Goal: Information Seeking & Learning: Check status

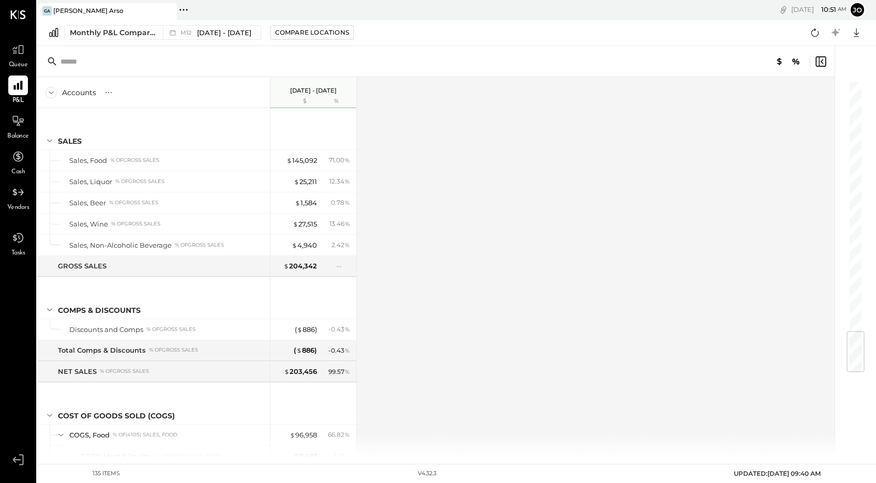
scroll to position [2111, 0]
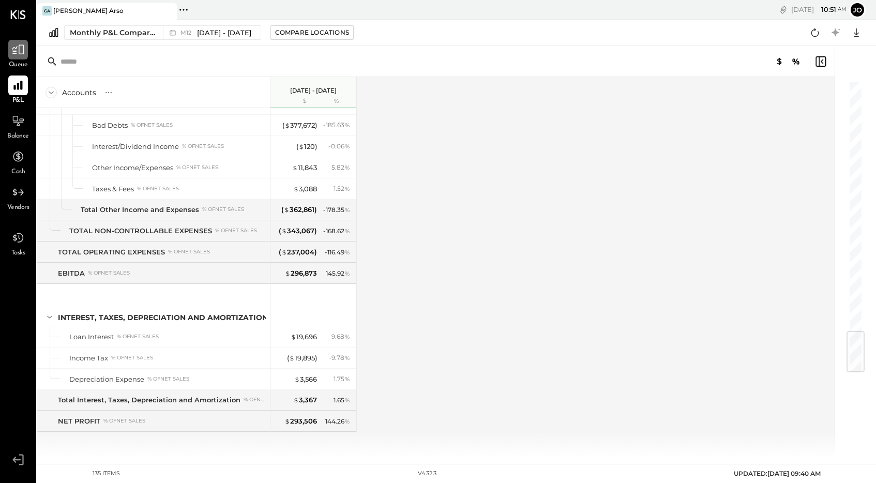
click at [14, 54] on icon at bounding box center [17, 49] width 13 height 13
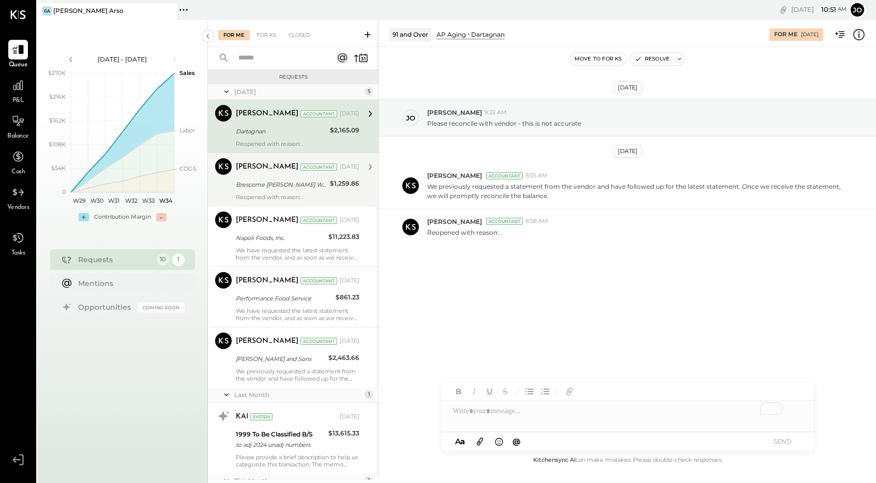
click at [264, 177] on div "[PERSON_NAME] Accountant [DATE] Brescome [PERSON_NAME] Worldwide Sterling $1,25…" at bounding box center [298, 179] width 124 height 42
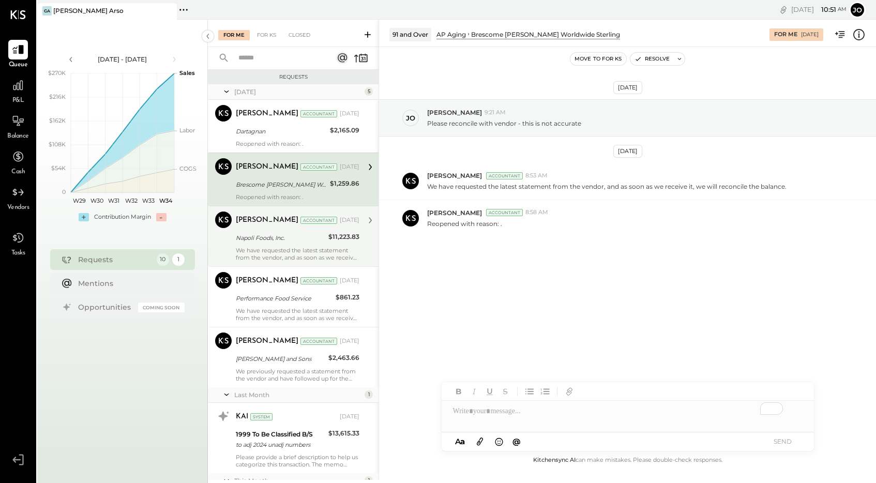
click at [264, 228] on div "[PERSON_NAME] Accountant [DATE]" at bounding box center [298, 220] width 124 height 18
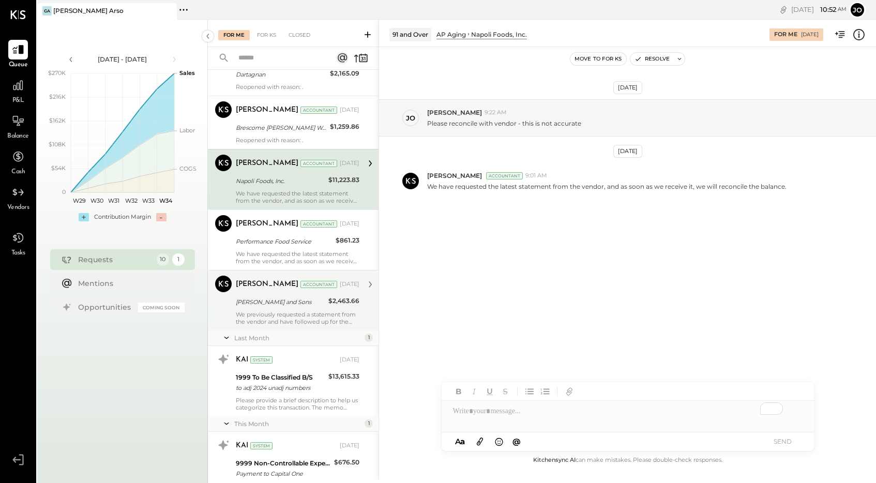
scroll to position [89, 0]
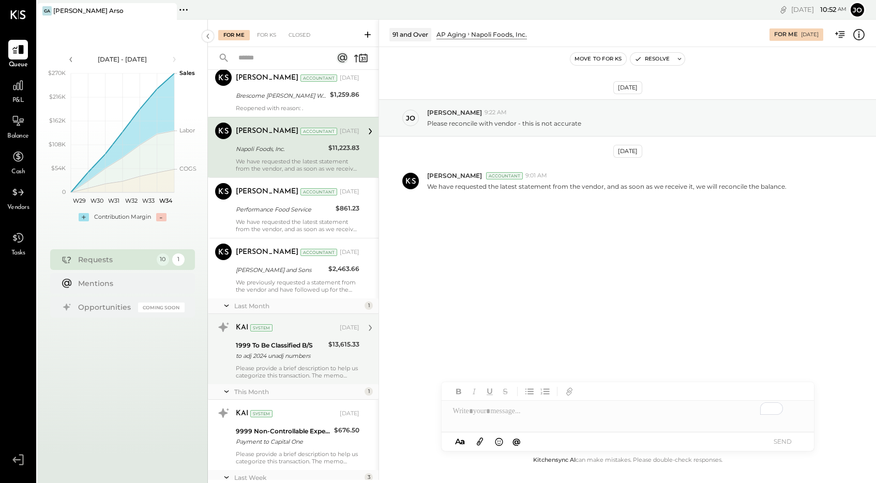
click at [273, 358] on div "to adj 2024 unadj numbers" at bounding box center [280, 355] width 89 height 10
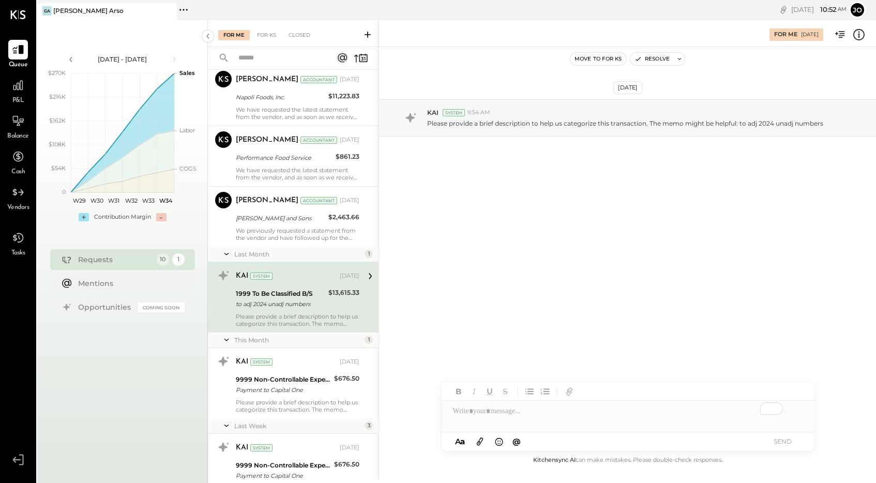
scroll to position [165, 0]
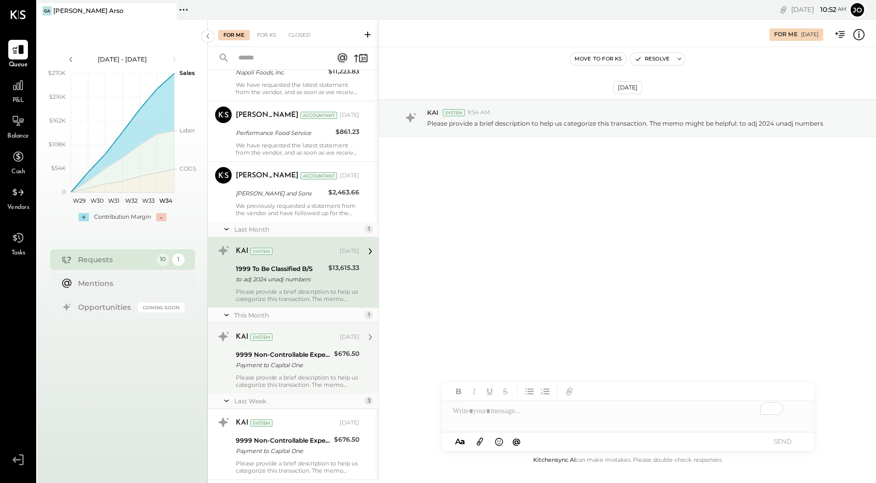
click at [291, 370] on div "Payment to Capital One" at bounding box center [283, 365] width 95 height 10
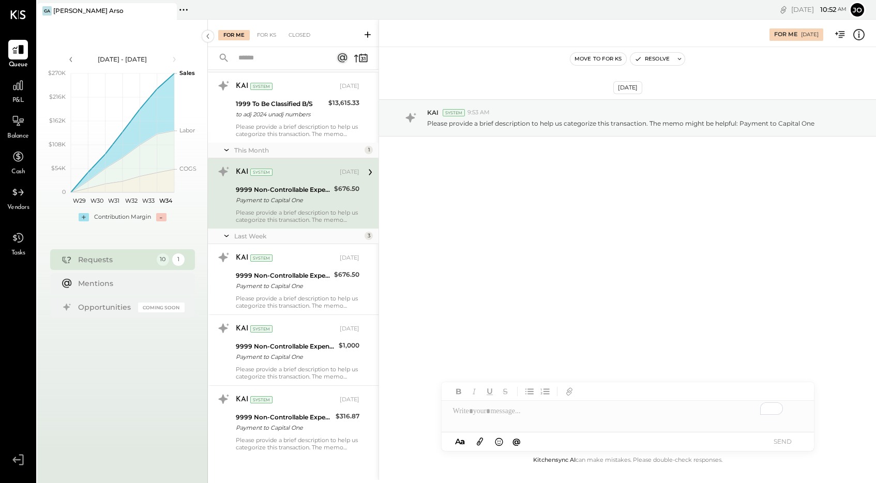
scroll to position [336, 0]
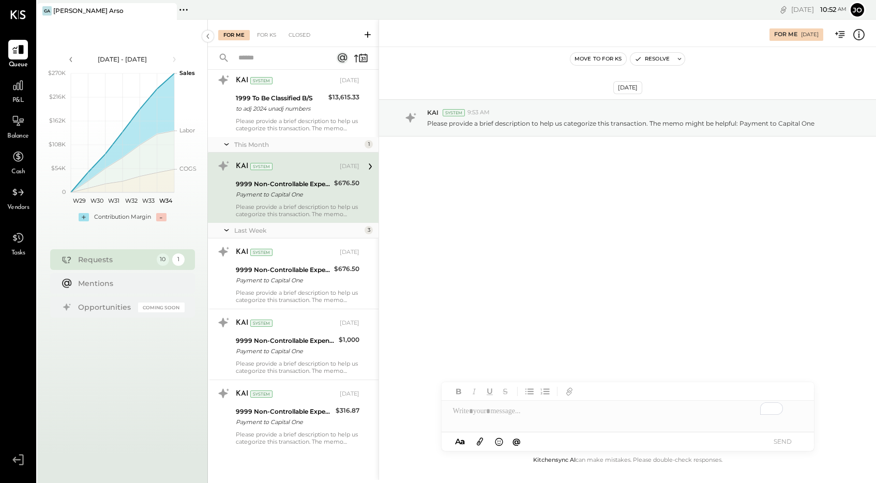
click at [536, 283] on div "[DATE] KAI System 9:53 AM Please provide a brief description to help us categor…" at bounding box center [627, 250] width 497 height 407
click at [19, 93] on div at bounding box center [18, 85] width 20 height 20
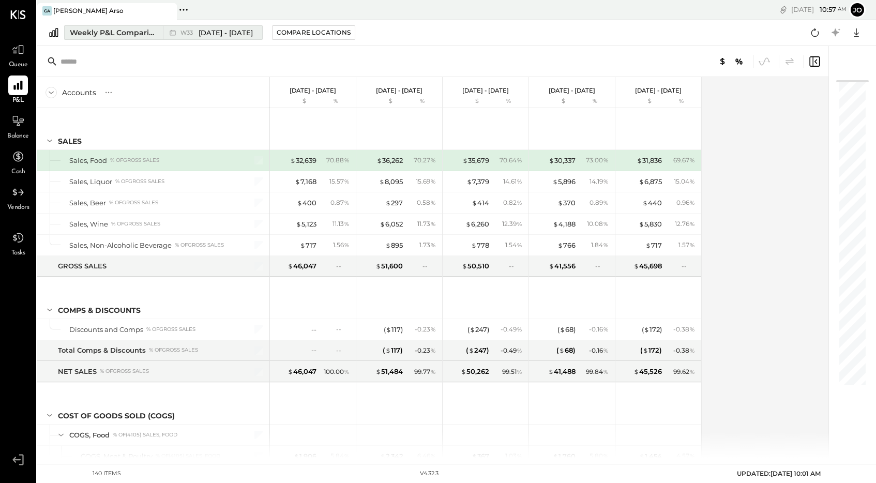
click at [189, 33] on span "W33" at bounding box center [188, 33] width 16 height 6
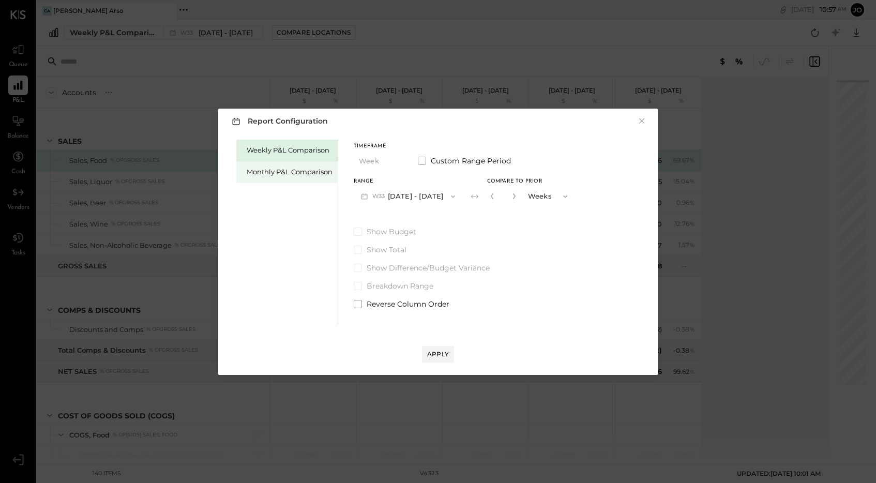
click at [309, 177] on div "Monthly P&L Comparison" at bounding box center [286, 172] width 101 height 22
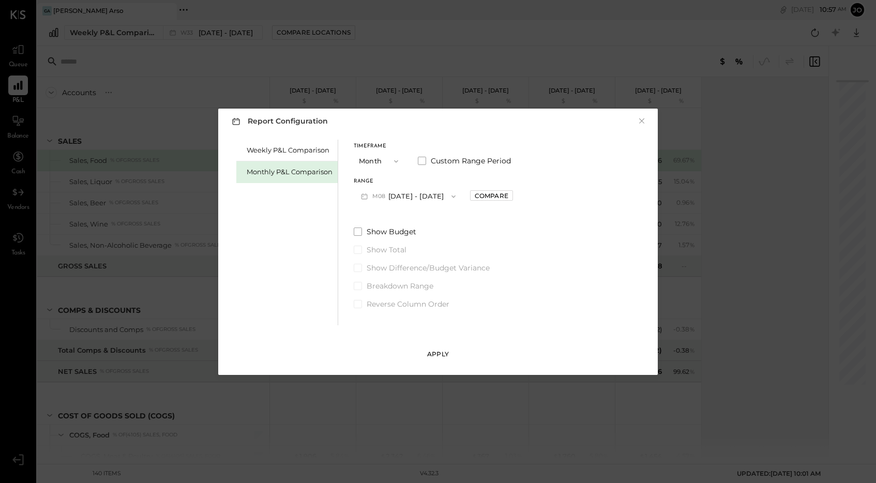
click at [441, 351] on div "Apply" at bounding box center [438, 353] width 22 height 9
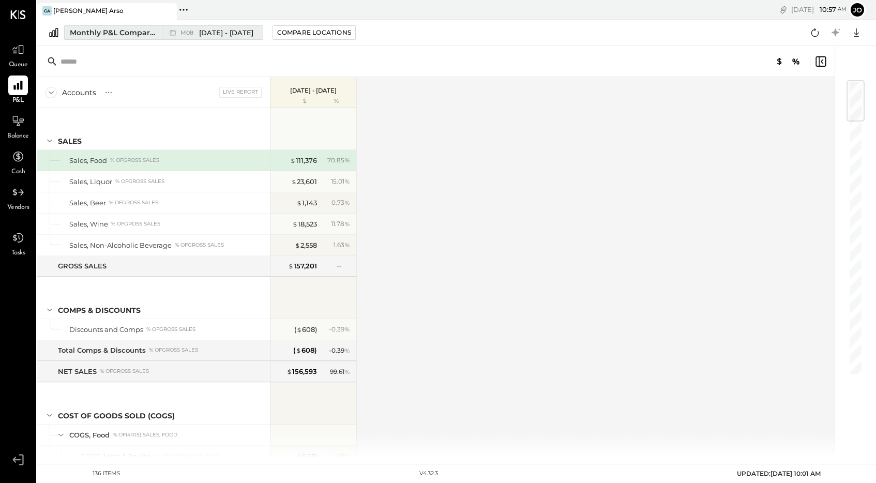
click at [211, 33] on span "[DATE] - [DATE]" at bounding box center [226, 33] width 54 height 10
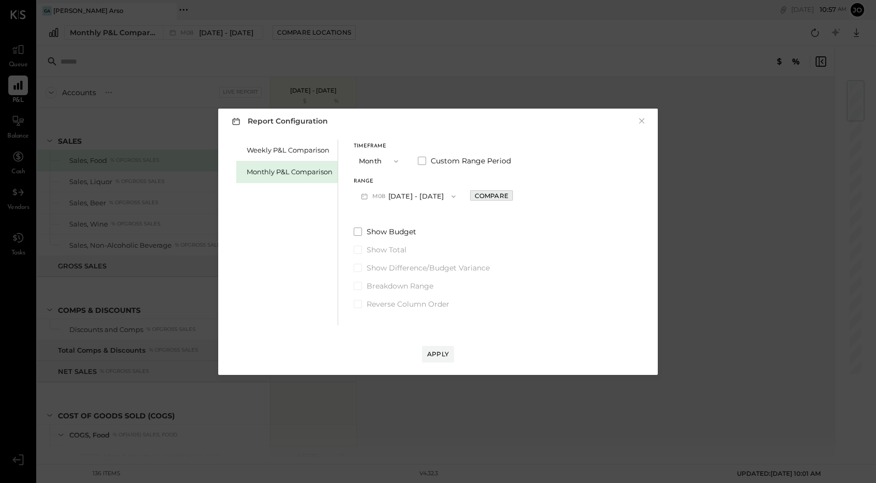
click at [481, 196] on div "Compare" at bounding box center [492, 195] width 34 height 9
click at [434, 360] on button "Apply" at bounding box center [438, 354] width 32 height 17
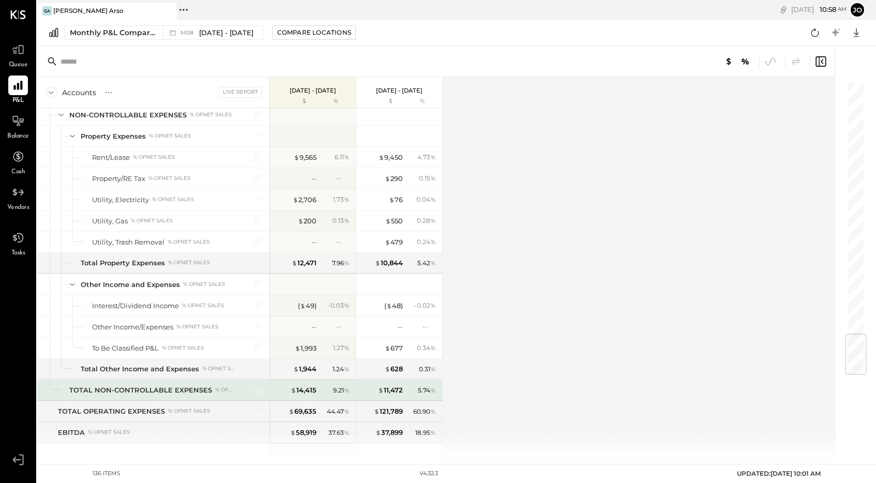
scroll to position [2132, 0]
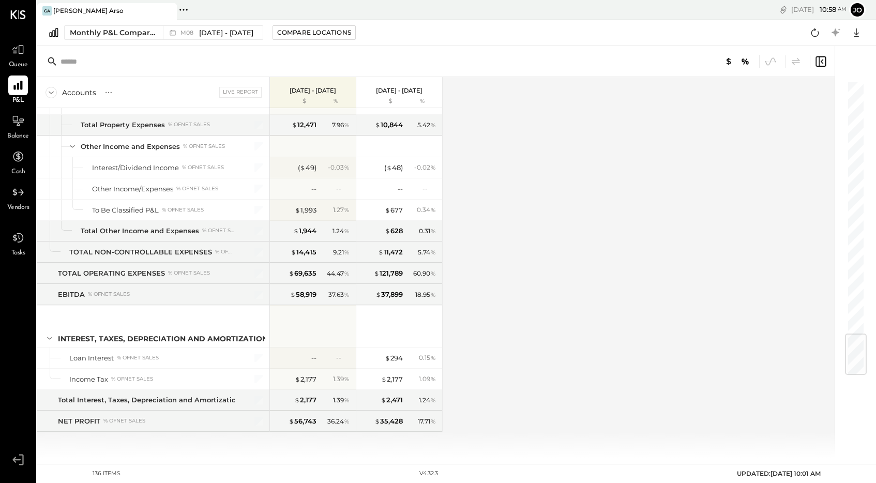
click at [529, 279] on div "Accounts S % GL Live Report [DATE] - [DATE] $ % [DATE] - [DATE] $ % SALES Sales…" at bounding box center [436, 267] width 799 height 380
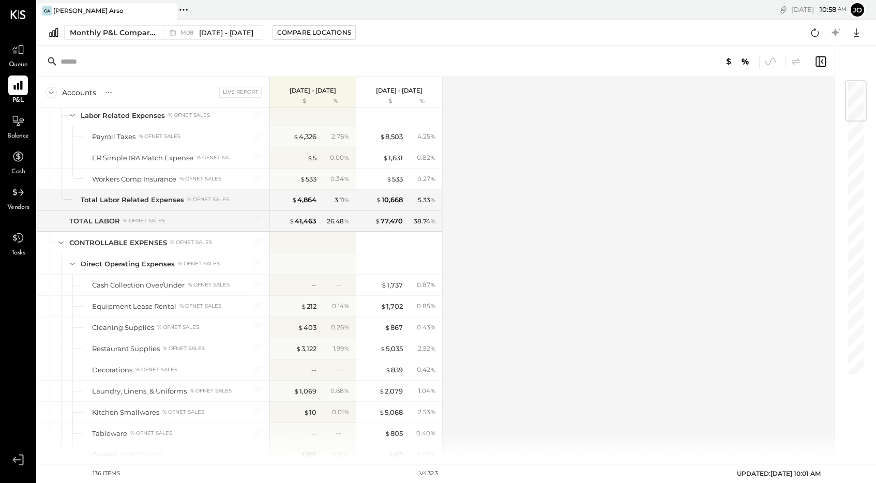
scroll to position [0, 0]
